Goal: Task Accomplishment & Management: Use online tool/utility

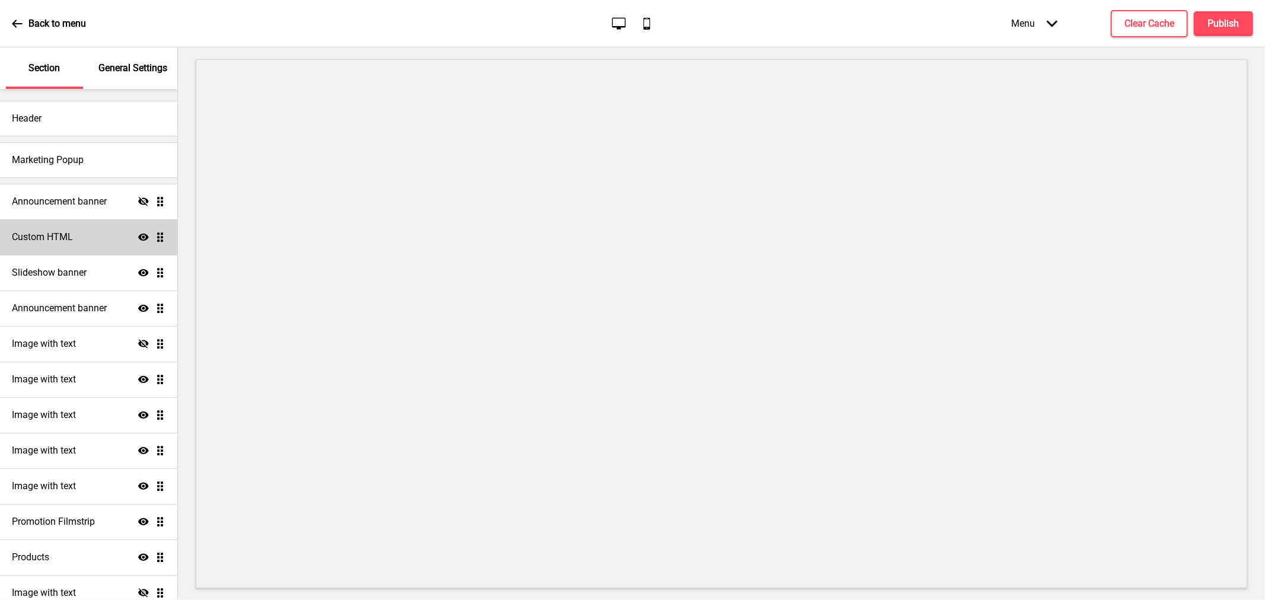
click at [62, 225] on div "Custom HTML Show Drag" at bounding box center [88, 237] width 177 height 36
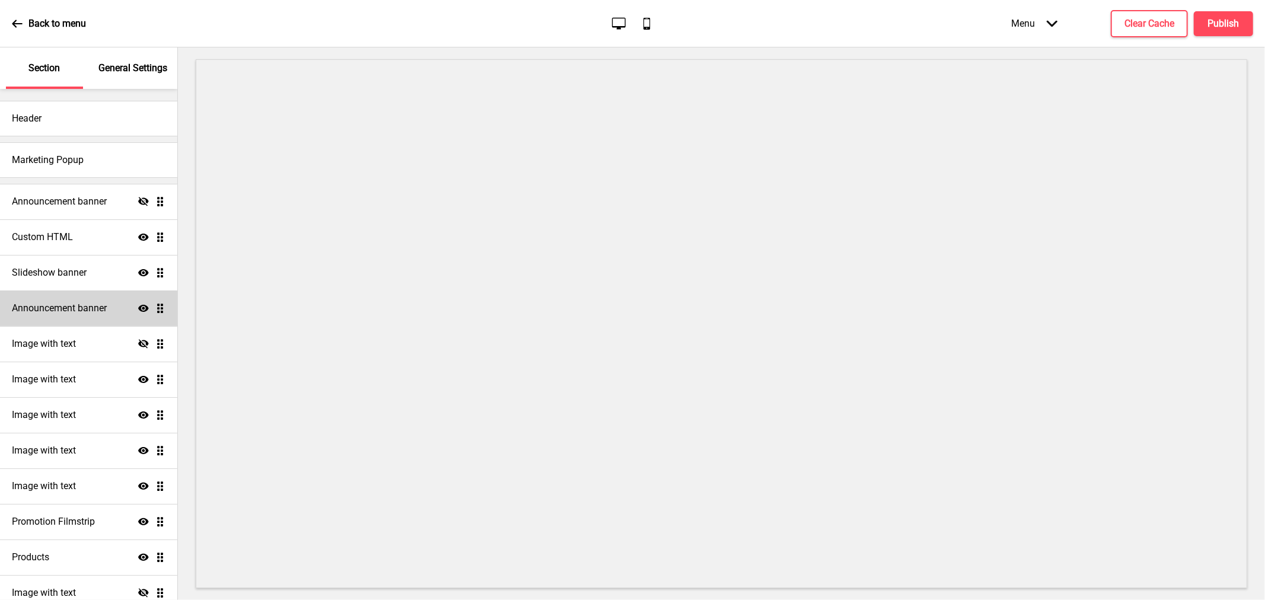
click at [94, 307] on h4 "Announcement banner" at bounding box center [59, 308] width 95 height 13
click at [79, 312] on h4 "Announcement banner" at bounding box center [59, 308] width 95 height 13
click at [151, 301] on div "Announcement banner Show Drag" at bounding box center [88, 309] width 177 height 36
click at [70, 311] on h4 "Announcement banner" at bounding box center [59, 308] width 95 height 13
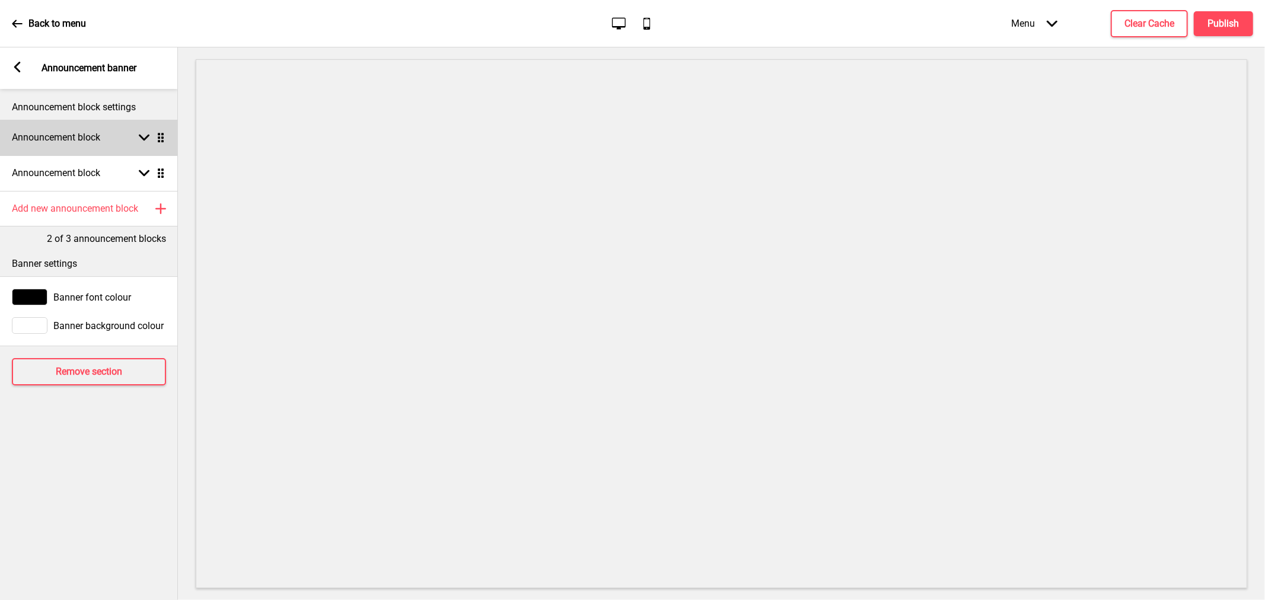
click at [81, 123] on div "Announcement block Arrow down Drag" at bounding box center [89, 138] width 178 height 36
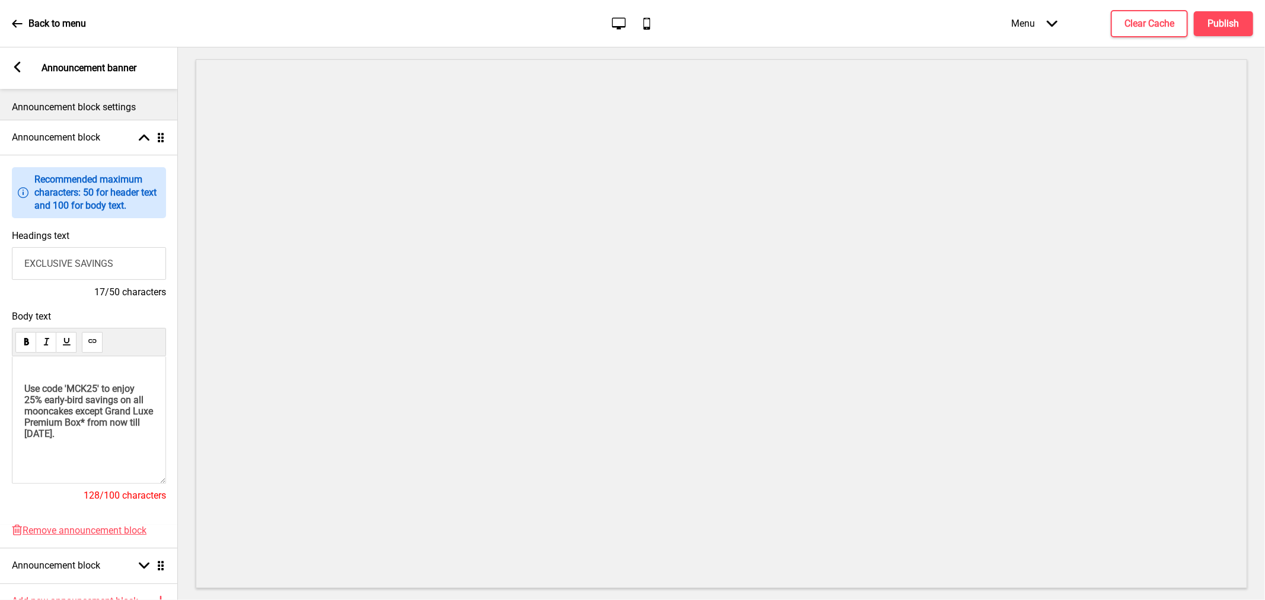
click at [101, 394] on span "Use code 'MCK25' to enjoy 25% early-bird savings on all mooncakes except Grand …" at bounding box center [89, 411] width 131 height 56
click at [60, 409] on span "Use code 'MCK20' to enjoy 25% early-bird savings on all mooncakes except Grand …" at bounding box center [89, 411] width 131 height 56
click at [25, 419] on span "Use code 'MCK20' to enjoy 20% early-bird savings on all mooncakes except Grand …" at bounding box center [89, 411] width 131 height 56
click at [65, 428] on span "Use code 'MCK20' to enjoy 20% savings on all mooncakes except Grand Luxe Premiu…" at bounding box center [90, 405] width 132 height 45
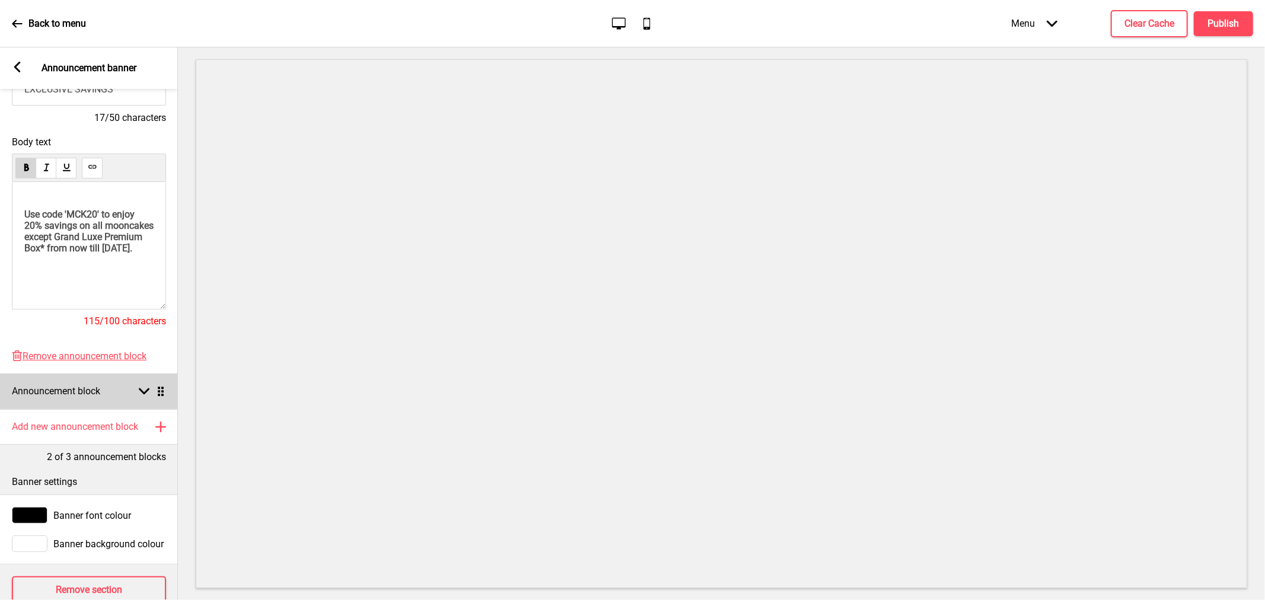
scroll to position [197, 0]
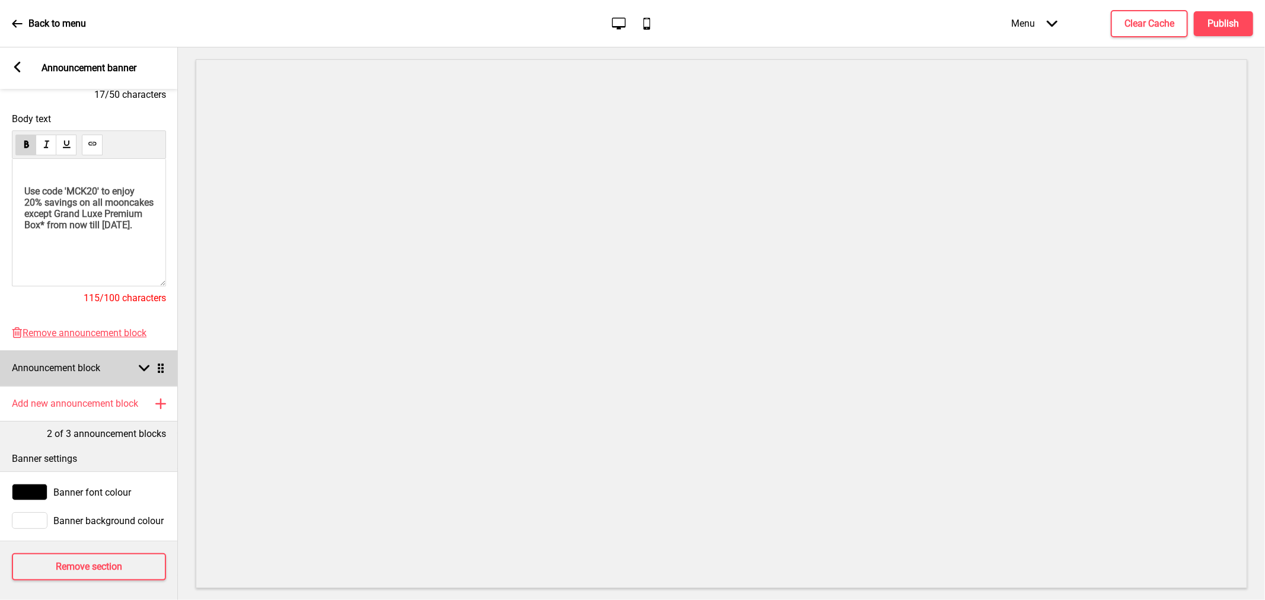
click at [104, 372] on div "Announcement block Arrow down Drag" at bounding box center [89, 368] width 178 height 36
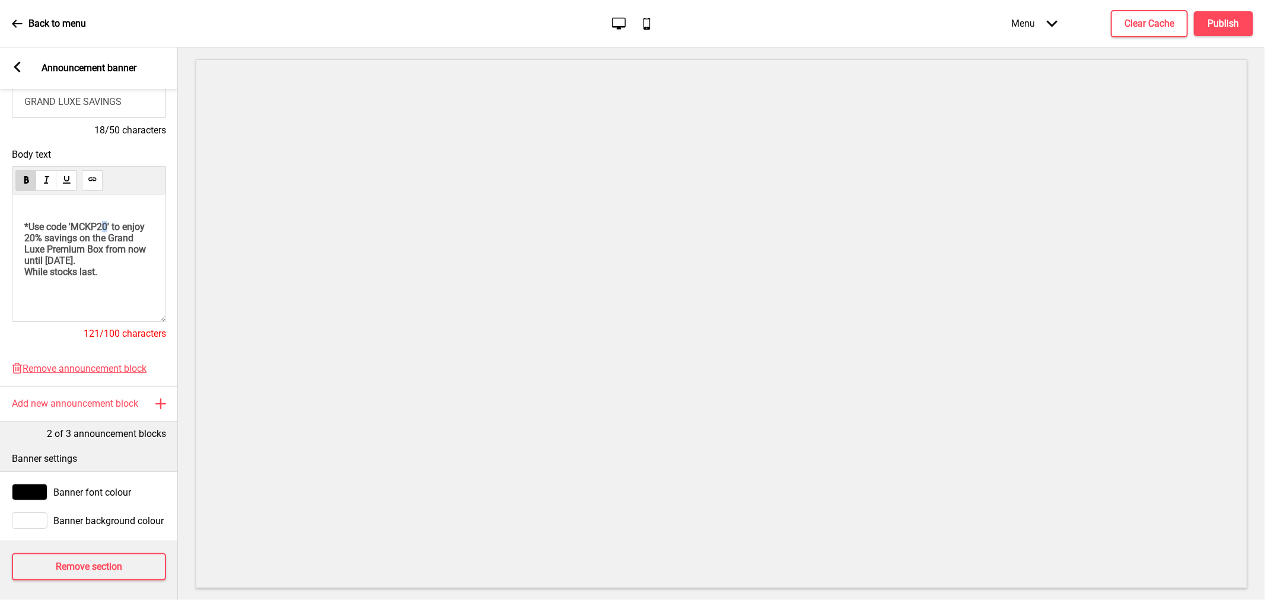
click at [110, 228] on span "*Use code 'MCKP20' to enjoy 20% savings on the Grand Luxe Premium Box from now …" at bounding box center [86, 243] width 124 height 45
click at [61, 247] on span "*Use code 'MCKP15' to enjoy 20% savings on the Grand Luxe Premium Box from now …" at bounding box center [86, 243] width 124 height 45
click at [98, 266] on span "*Use code 'MCKP15' to enjoy 15% savings on the Grand Luxe Premium Box from now …" at bounding box center [86, 243] width 124 height 45
click at [72, 266] on span "*Use code 'MCKP15' to enjoy 15% savings on the Grand Luxe Premium Box from now …" at bounding box center [86, 243] width 124 height 45
click at [25, 266] on span "*Use code 'MCKP15' to enjoy 15% savings on the Grand Luxe Premium Box from now …" at bounding box center [86, 243] width 124 height 45
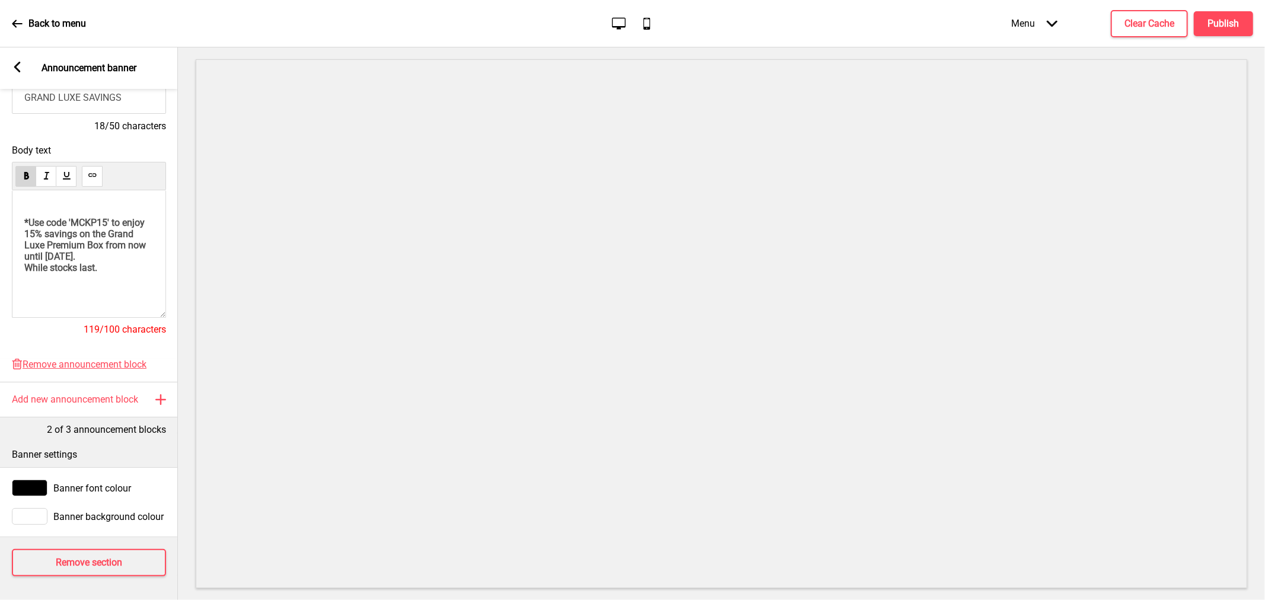
scroll to position [214, 0]
click at [1221, 13] on button "Publish" at bounding box center [1222, 23] width 59 height 25
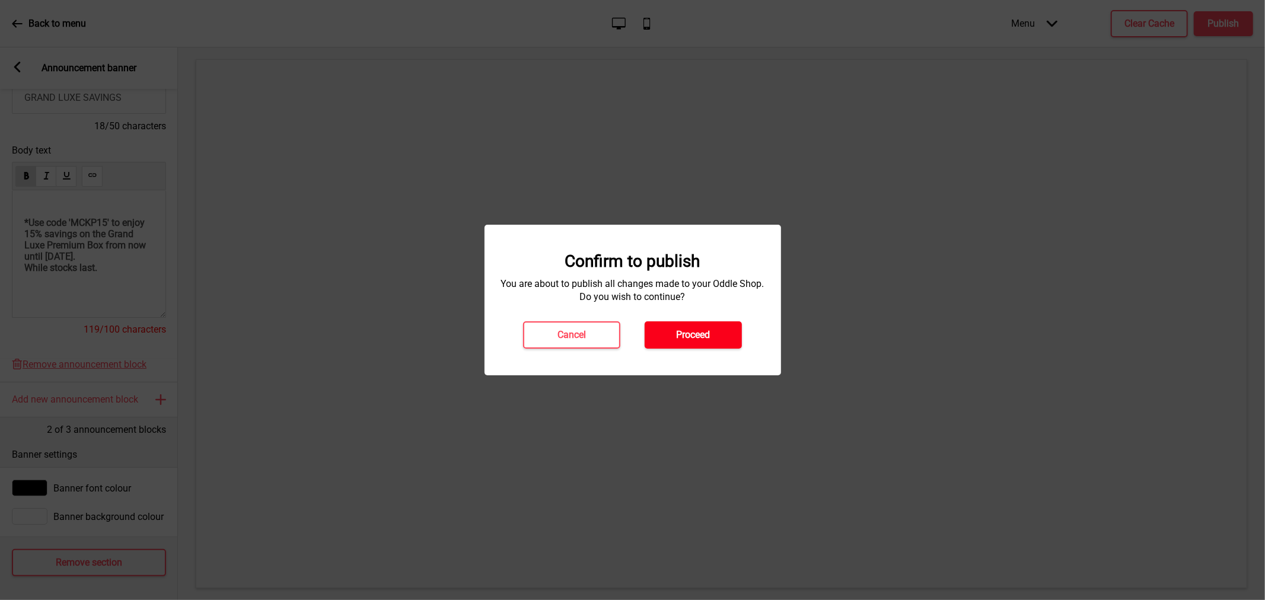
click at [703, 329] on h4 "Proceed" at bounding box center [693, 334] width 34 height 13
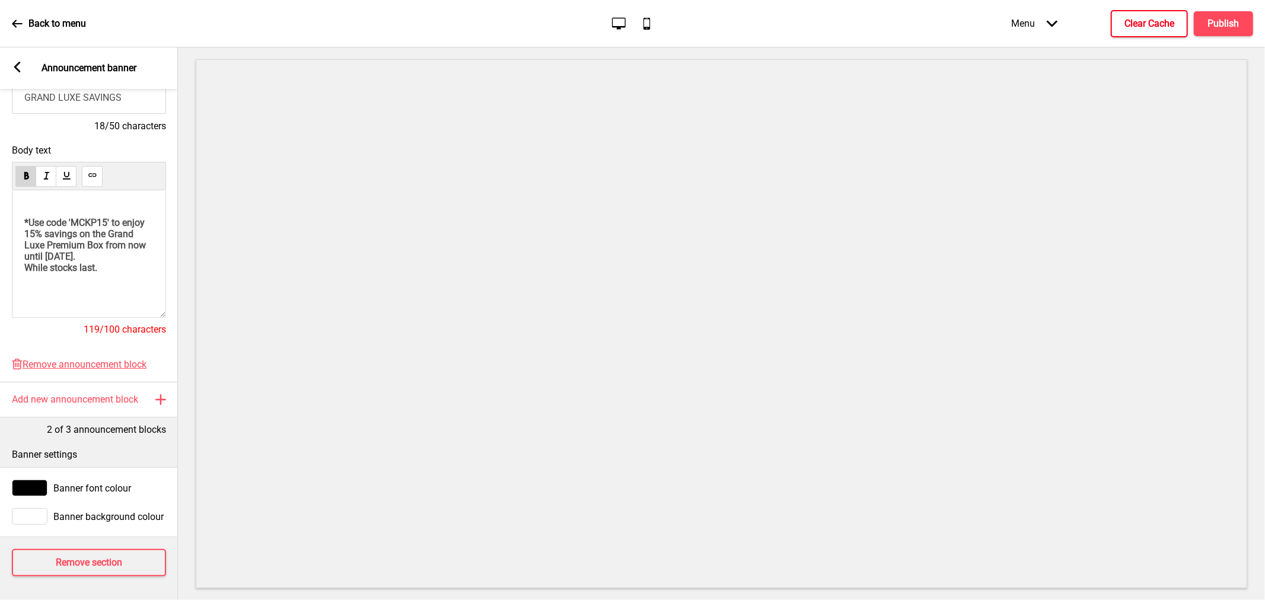
click at [1141, 17] on h4 "Clear Cache" at bounding box center [1149, 23] width 50 height 13
